Goal: Transaction & Acquisition: Purchase product/service

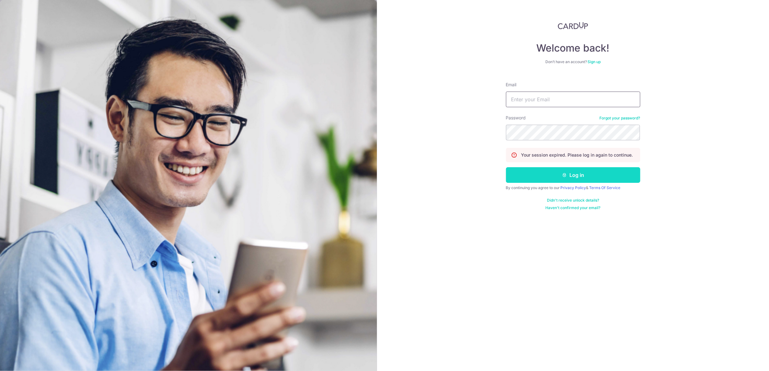
type input "[PERSON_NAME][EMAIL_ADDRESS][PERSON_NAME][DOMAIN_NAME]"
click at [577, 172] on button "Log in" at bounding box center [573, 175] width 134 height 16
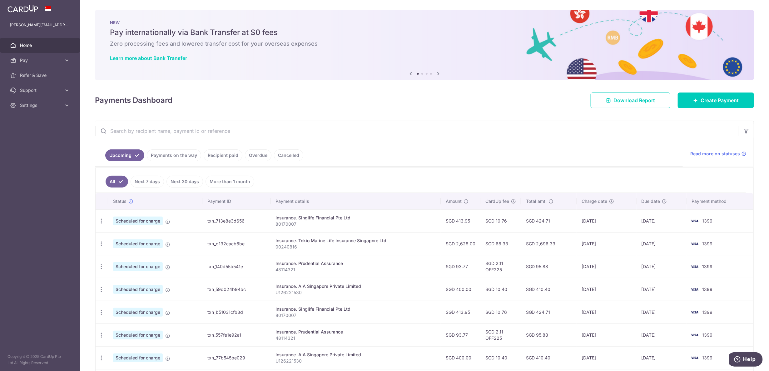
drag, startPoint x: 509, startPoint y: 219, endPoint x: 511, endPoint y: 235, distance: 16.1
click at [511, 235] on tbody "Update payment Cancel payment Scheduled for charge txn_713e8e3d656 Insurance. S…" at bounding box center [424, 323] width 657 height 228
click at [511, 235] on td "SGD 68.33" at bounding box center [500, 243] width 41 height 23
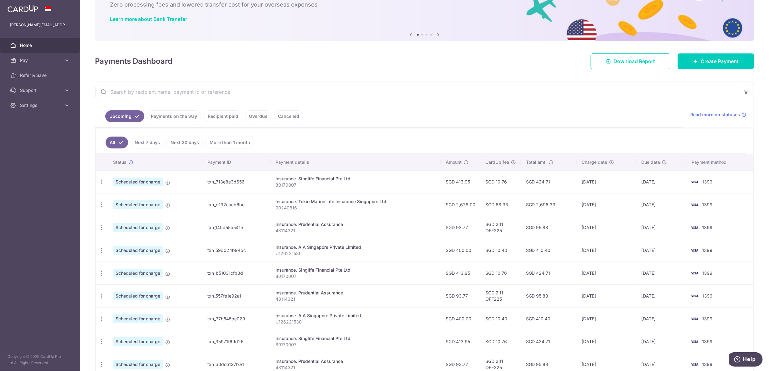
drag, startPoint x: 456, startPoint y: 223, endPoint x: 513, endPoint y: 223, distance: 56.5
click at [513, 223] on tr "Update payment Cancel payment Scheduled for charge txn_140d55b541e Insurance. P…" at bounding box center [424, 227] width 657 height 23
click at [513, 224] on td "SGD 2.11 OFF225" at bounding box center [500, 227] width 41 height 23
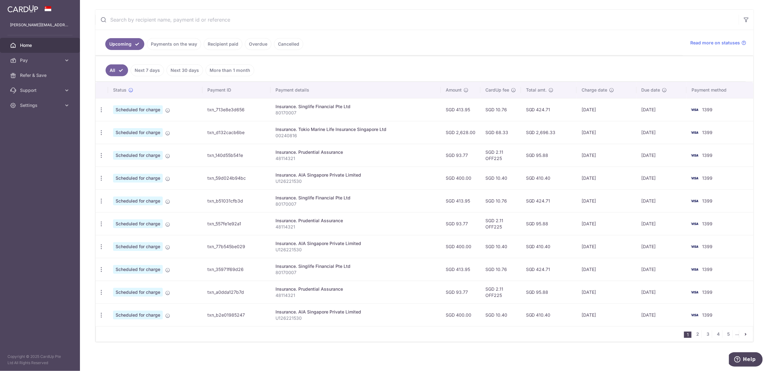
scroll to position [0, 0]
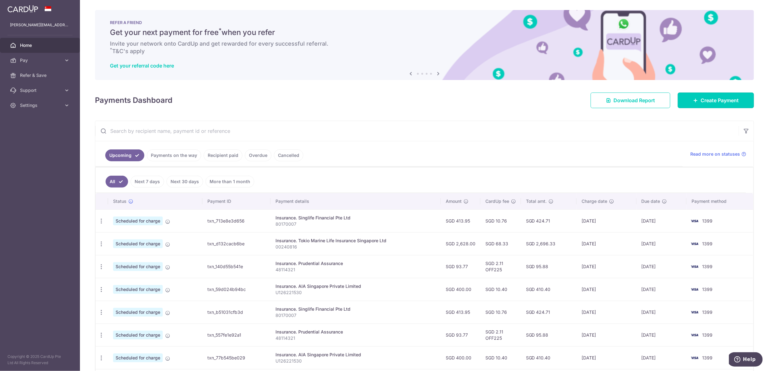
drag, startPoint x: 697, startPoint y: 99, endPoint x: 652, endPoint y: 42, distance: 72.3
click at [700, 99] on span "Create Payment" at bounding box center [719, 99] width 38 height 7
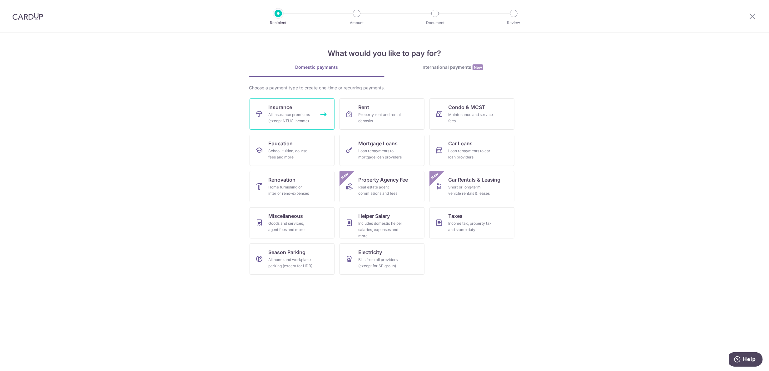
click at [304, 103] on link "Insurance All insurance premiums (except NTUC Income)" at bounding box center [291, 113] width 85 height 31
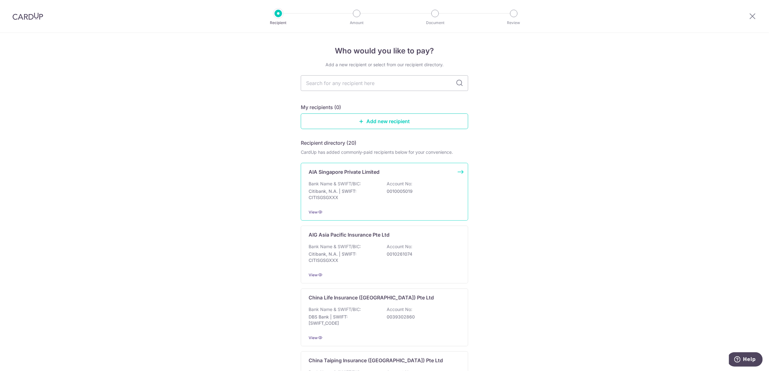
click at [368, 177] on div "AIA Singapore Private Limited Bank Name & SWIFT/BIC: Citibank, N.A. | SWIFT: CI…" at bounding box center [384, 192] width 167 height 58
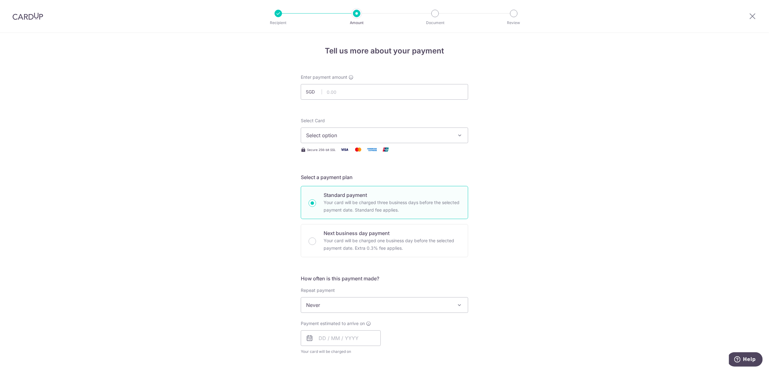
click at [538, 120] on div "Tell us more about your payment Enter payment amount SGD Select Card Select opt…" at bounding box center [384, 315] width 769 height 565
click at [391, 92] on input "text" at bounding box center [384, 92] width 167 height 16
paste input "L548339327"
type input "548339327"
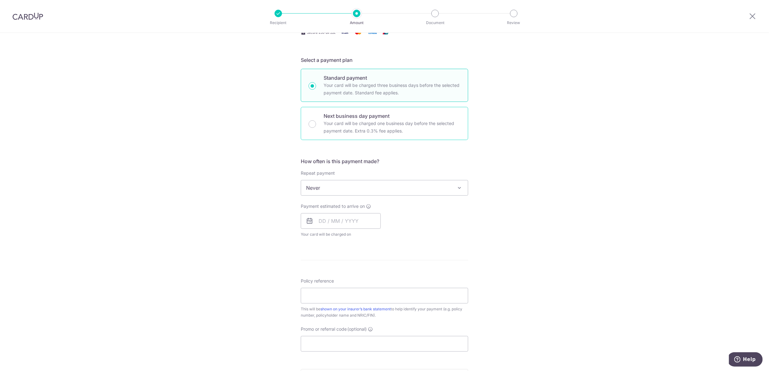
scroll to position [156, 0]
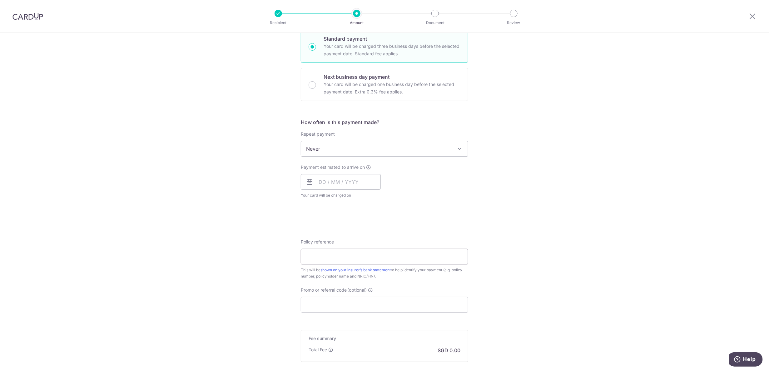
click at [353, 255] on input "Policy reference" at bounding box center [384, 256] width 167 height 16
paste input "L548339327"
type input "L548339327"
click at [565, 260] on div "Tell us more about your payment Enter payment amount SGD Select Card Select opt…" at bounding box center [384, 159] width 769 height 565
click at [355, 300] on input "Promo or referral code (optional)" at bounding box center [384, 305] width 167 height 16
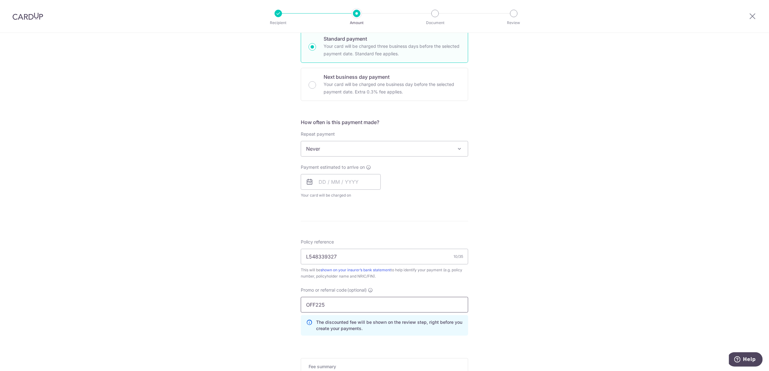
type input "OFF225"
click at [459, 222] on form "Enter payment amount SGD Select Card Select option Add credit card Your Cards *…" at bounding box center [384, 179] width 167 height 522
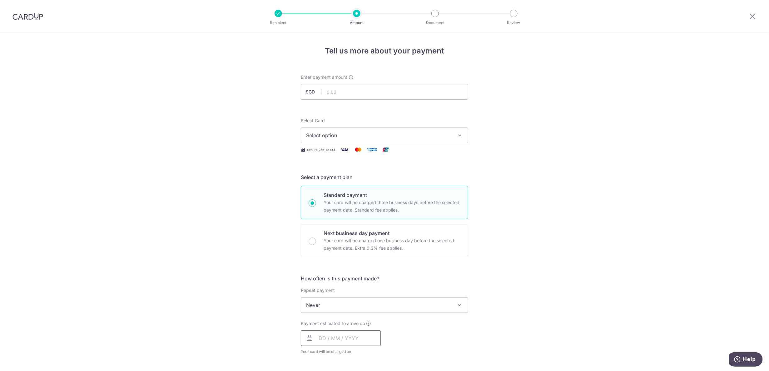
click at [354, 333] on input "text" at bounding box center [341, 338] width 80 height 16
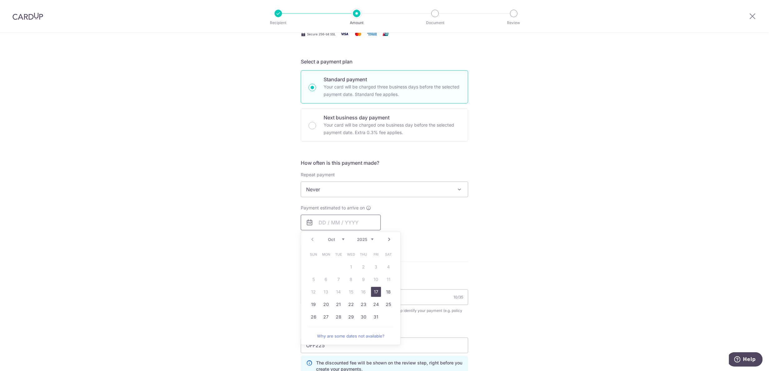
scroll to position [117, 0]
click at [506, 248] on div "Tell us more about your payment Enter payment amount SGD Select Card Select opt…" at bounding box center [384, 212] width 769 height 593
click at [335, 222] on input "text" at bounding box center [341, 221] width 80 height 16
click at [385, 237] on link "Next" at bounding box center [388, 237] width 7 height 7
click at [349, 289] on link "12" at bounding box center [351, 290] width 10 height 10
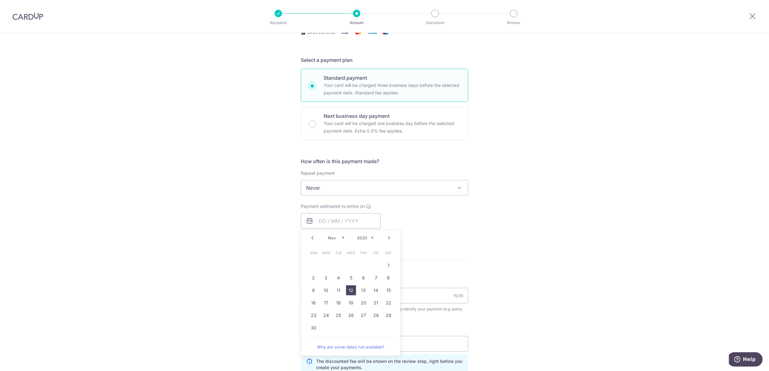
click at [502, 238] on div "Tell us more about your payment Enter payment amount SGD Select Card Select opt…" at bounding box center [384, 212] width 769 height 593
type input "12/11/2025"
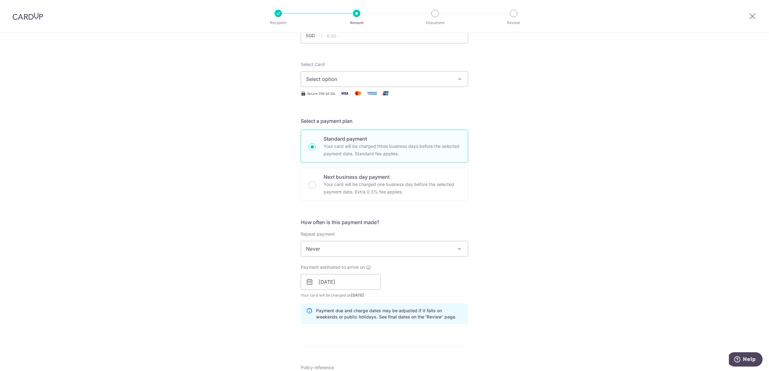
scroll to position [0, 0]
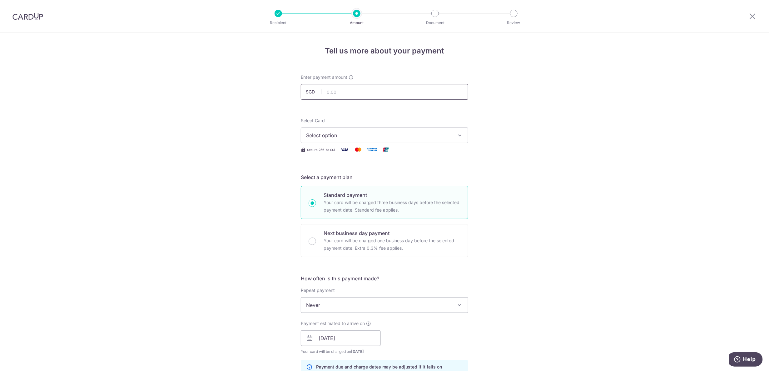
click at [342, 94] on input "text" at bounding box center [384, 92] width 167 height 16
type input "853.65"
click at [579, 228] on div "Tell us more about your payment Enter payment amount SGD 853.65 853.65 Select C…" at bounding box center [384, 342] width 769 height 618
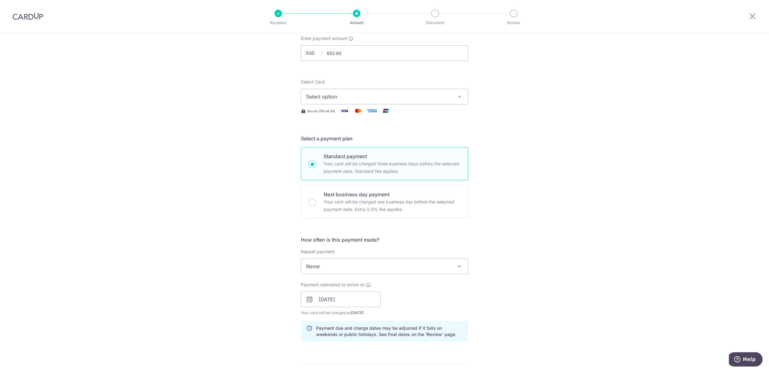
scroll to position [39, 0]
click at [336, 299] on input "12/11/2025" at bounding box center [341, 299] width 80 height 16
drag, startPoint x: 339, startPoint y: 365, endPoint x: 542, endPoint y: 262, distance: 228.1
click at [339, 365] on link "11" at bounding box center [338, 368] width 10 height 10
type input "11/11/2025"
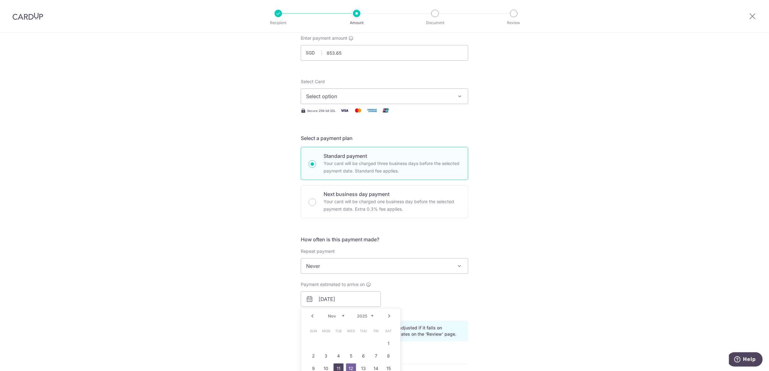
click at [542, 262] on div "Tell us more about your payment Enter payment amount SGD 853.65 853.65 Select C…" at bounding box center [384, 303] width 769 height 618
click at [388, 91] on button "Select option" at bounding box center [384, 96] width 167 height 16
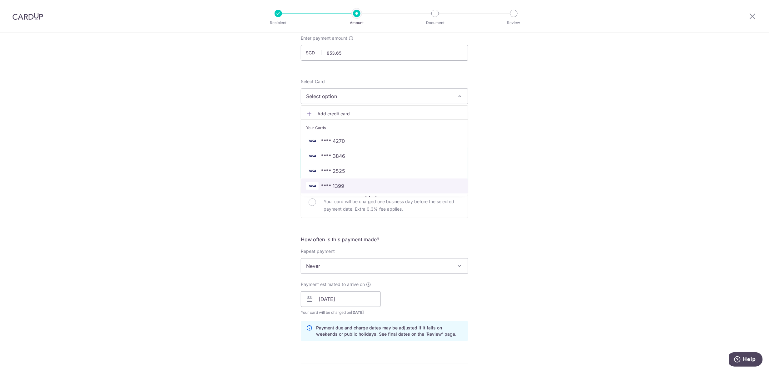
click at [340, 183] on span "**** 1399" at bounding box center [332, 185] width 23 height 7
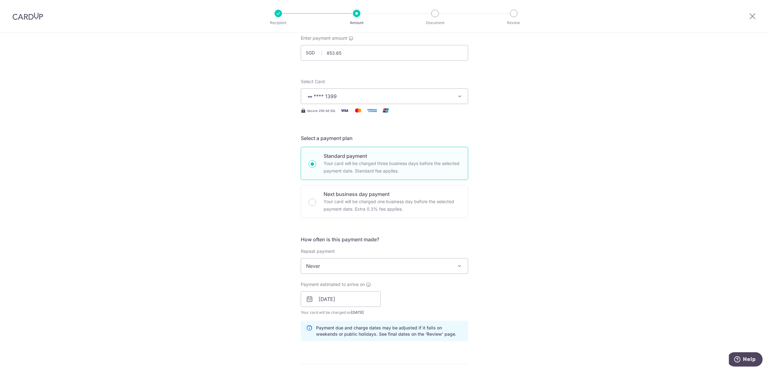
click at [586, 187] on div "Tell us more about your payment Enter payment amount SGD 853.65 853.65 Select C…" at bounding box center [384, 303] width 769 height 618
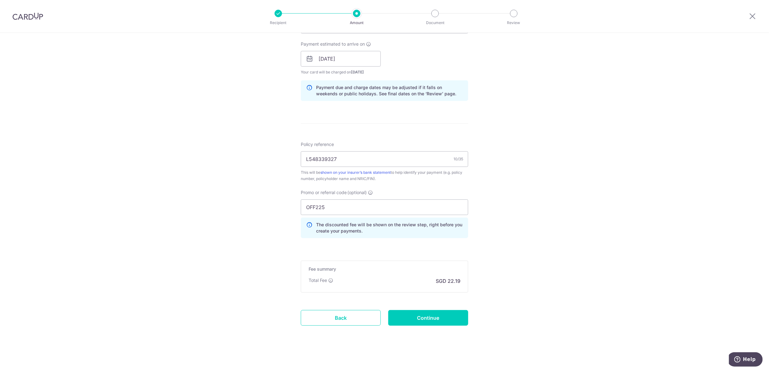
scroll to position [280, 0]
click at [432, 313] on input "Continue" at bounding box center [428, 317] width 80 height 16
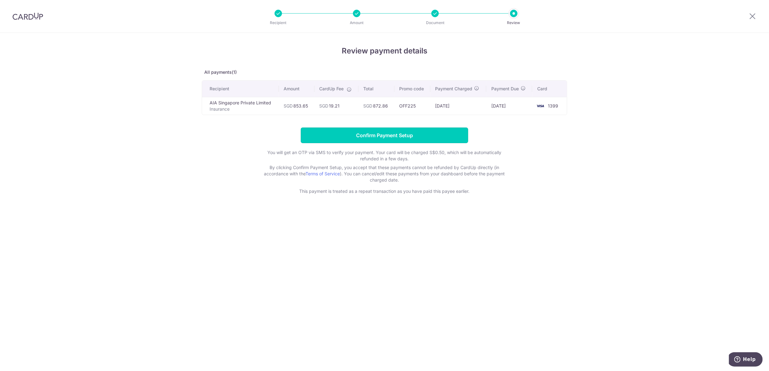
click at [420, 133] on input "Confirm Payment Setup" at bounding box center [384, 135] width 167 height 16
